Goal: Find specific page/section

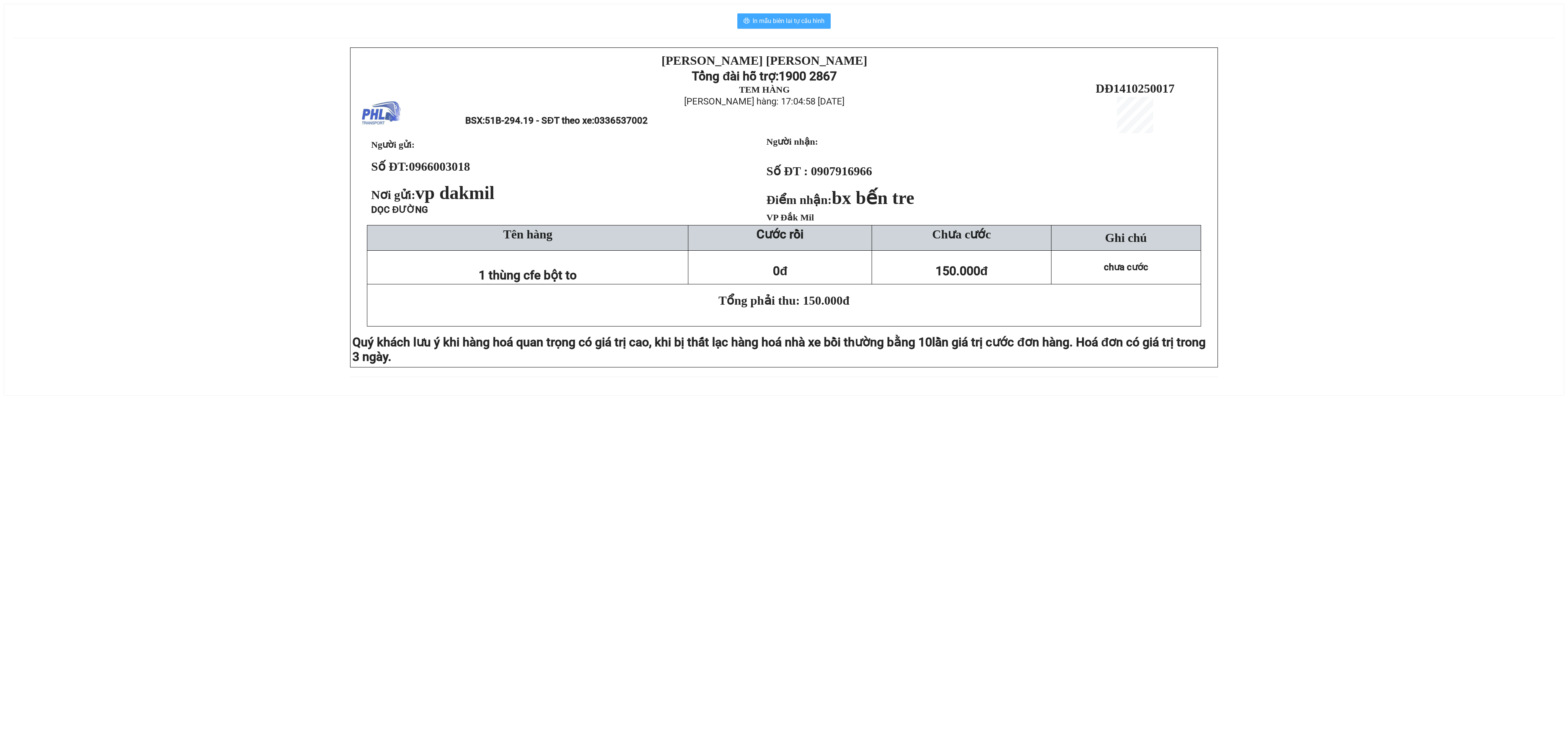
click at [789, 24] on span "In mẫu biên lai tự cấu hình" at bounding box center [788, 21] width 72 height 10
